Goal: Information Seeking & Learning: Check status

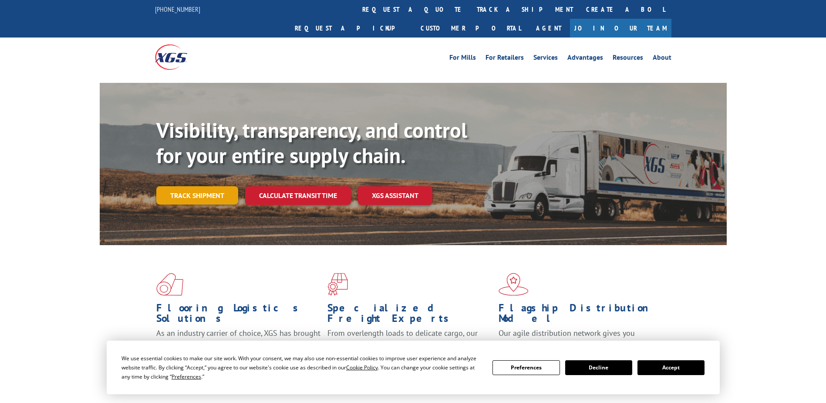
click at [203, 186] on link "Track shipment" at bounding box center [197, 195] width 82 height 18
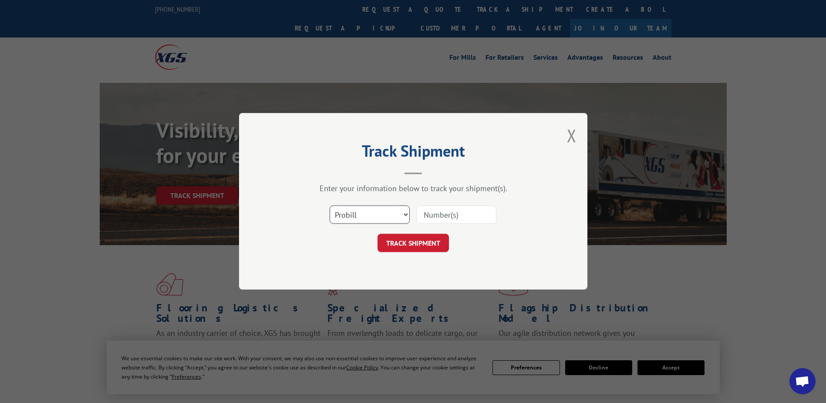
click at [387, 213] on select "Select category... Probill BOL PO" at bounding box center [370, 215] width 80 height 18
select select "bol"
click at [330, 206] on select "Select category... Probill BOL PO" at bounding box center [370, 215] width 80 height 18
click at [439, 210] on input at bounding box center [456, 215] width 80 height 18
type input "363608"
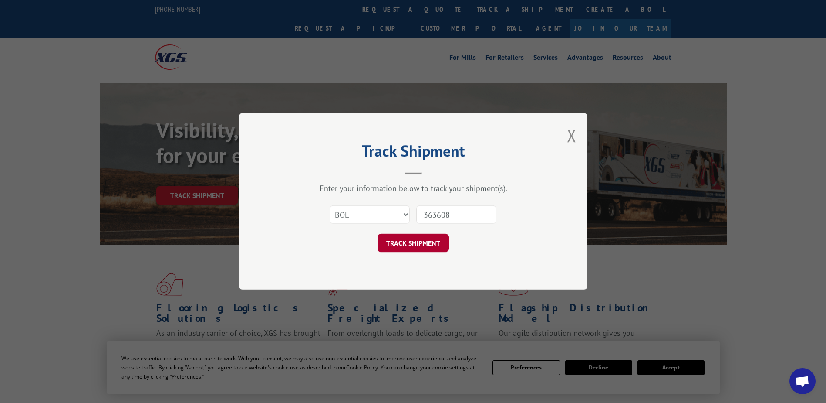
click at [430, 241] on button "TRACK SHIPMENT" at bounding box center [413, 243] width 71 height 18
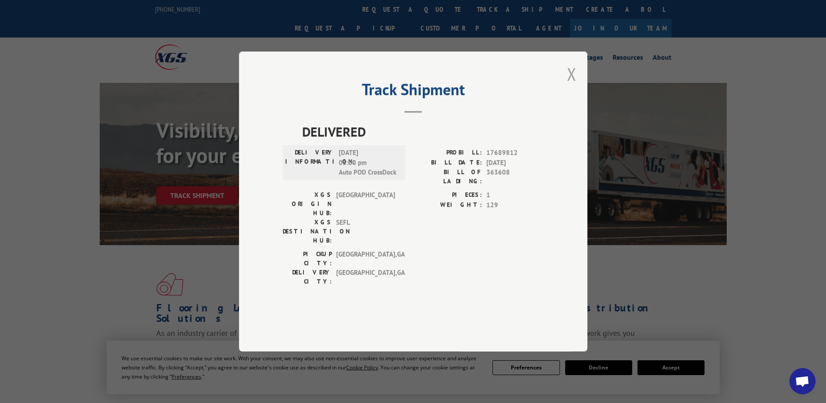
click at [574, 85] on button "Close modal" at bounding box center [572, 73] width 10 height 23
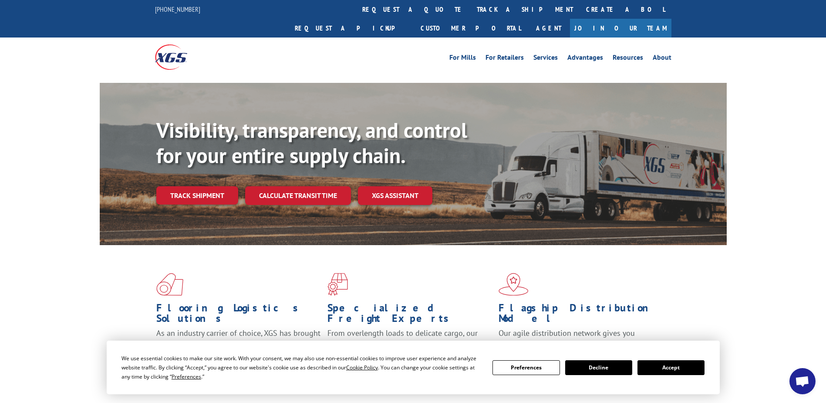
click at [683, 369] on button "Accept" at bounding box center [671, 367] width 67 height 15
